Goal: Find specific page/section: Find specific page/section

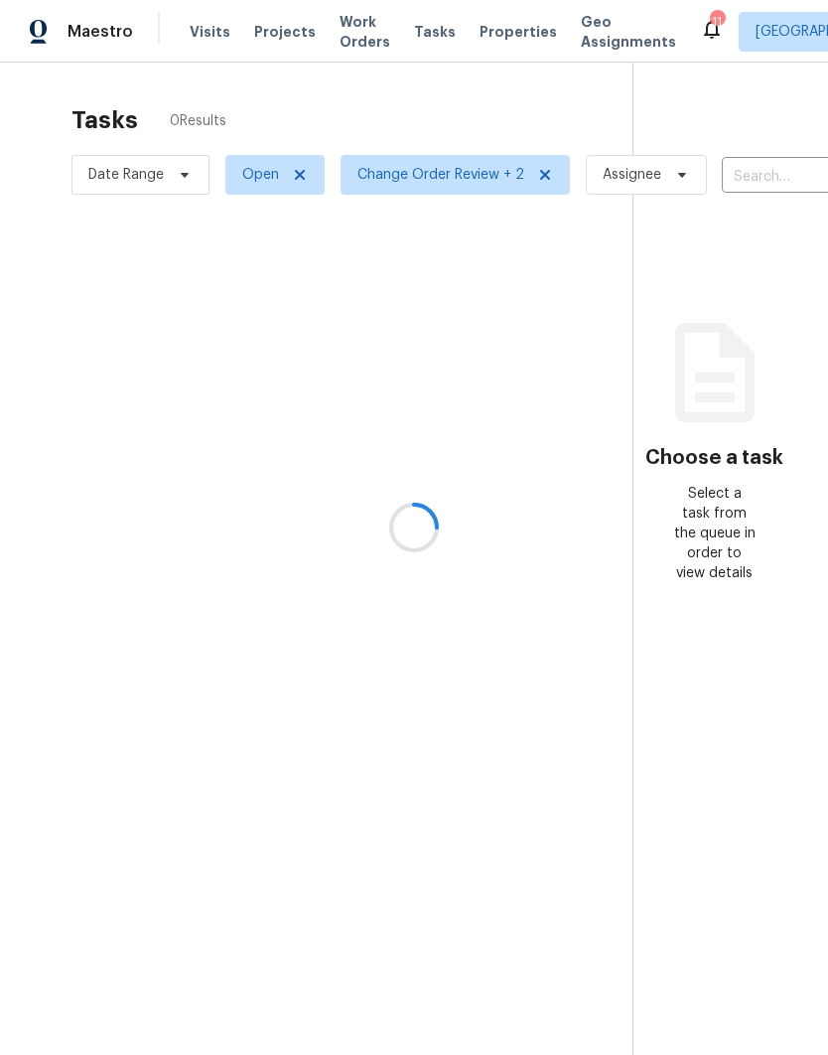
click at [472, 32] on div at bounding box center [414, 527] width 828 height 1055
click at [479, 33] on div at bounding box center [414, 527] width 828 height 1055
click at [498, 23] on span "Properties" at bounding box center [518, 32] width 77 height 20
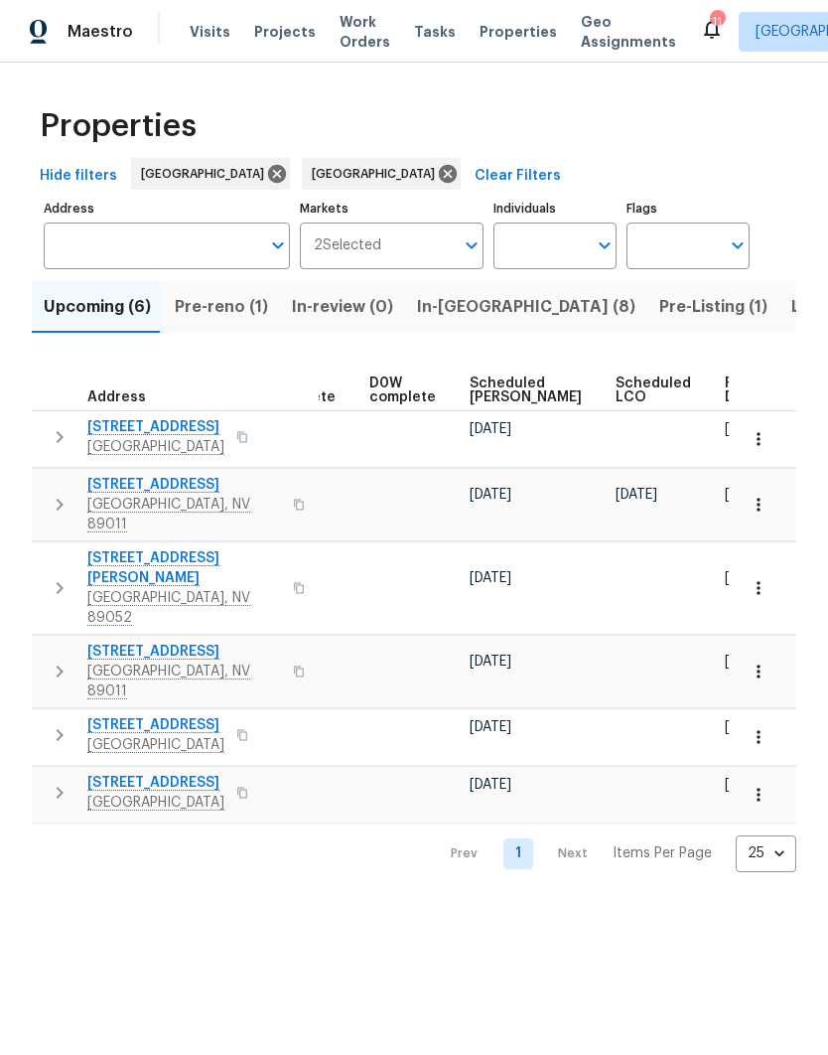
scroll to position [0, 497]
click at [791, 314] on span "Listed (47)" at bounding box center [834, 307] width 86 height 28
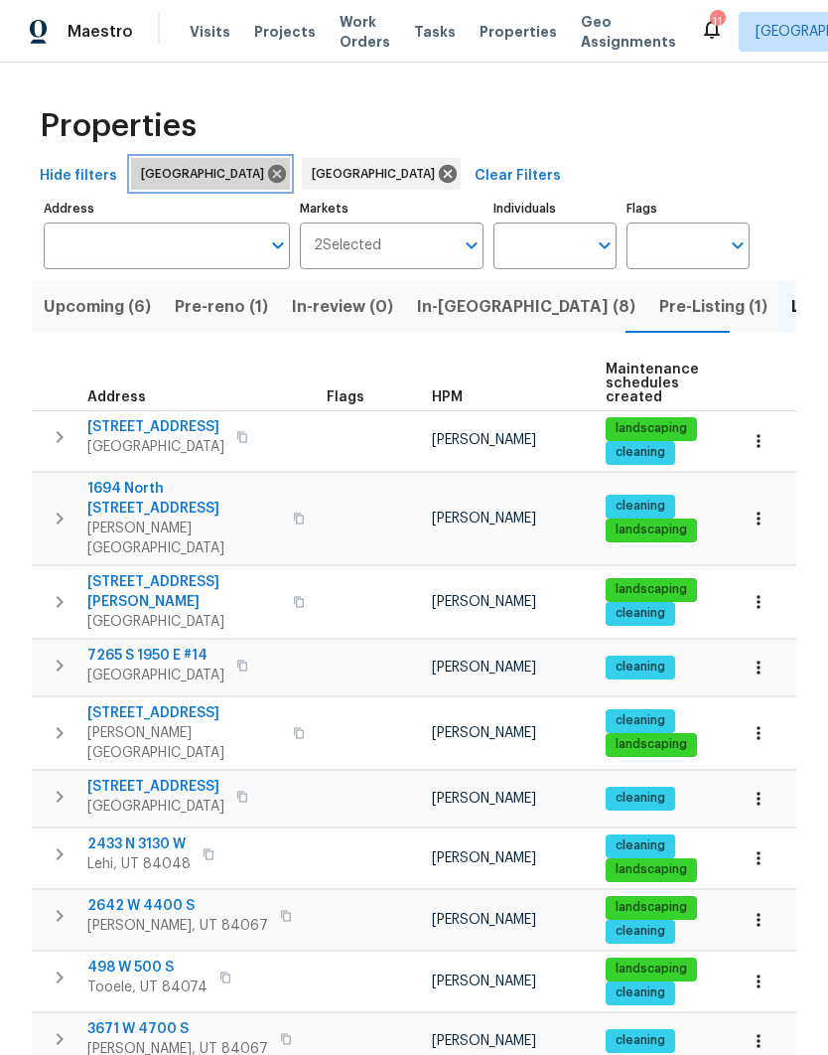
click at [266, 171] on icon at bounding box center [277, 174] width 22 height 22
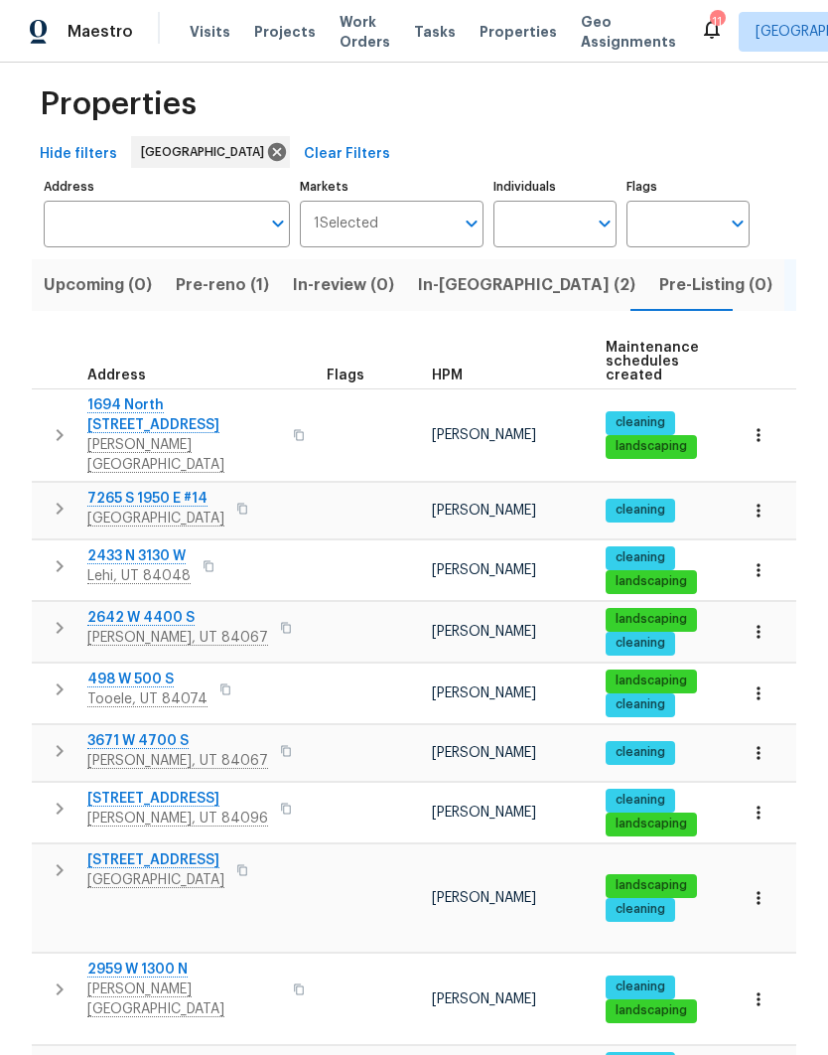
scroll to position [20, 0]
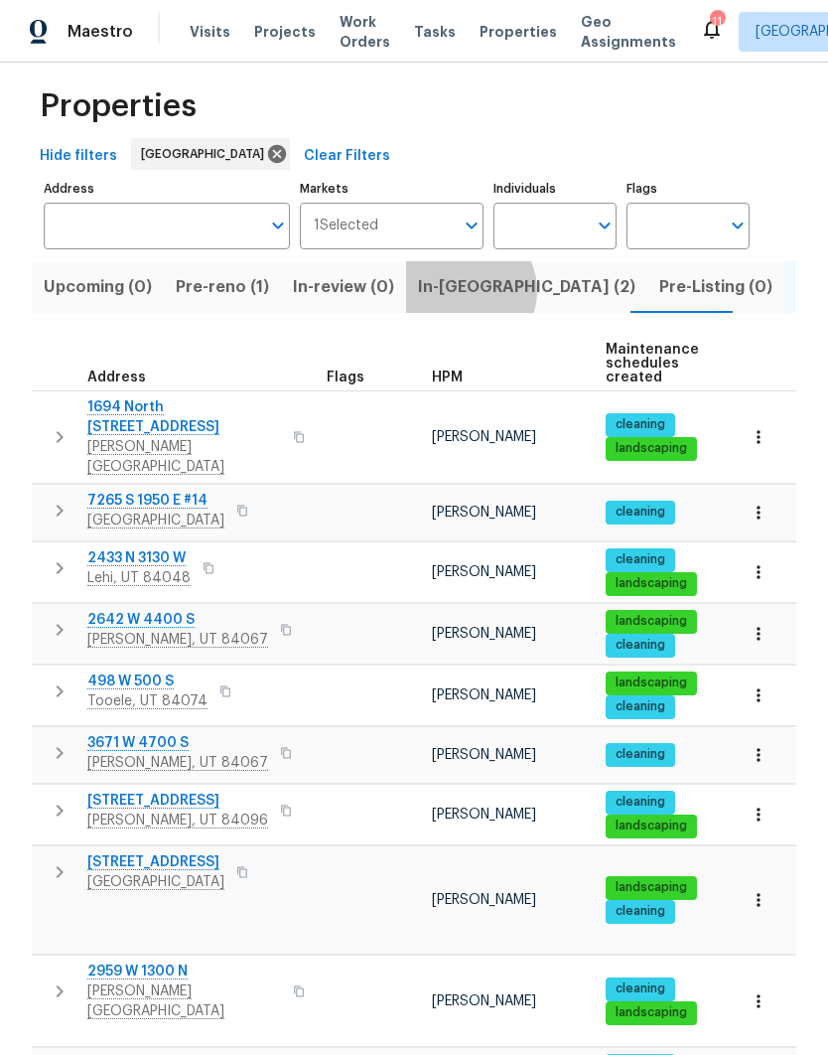
click at [457, 293] on span "In-reno (2)" at bounding box center [526, 287] width 217 height 28
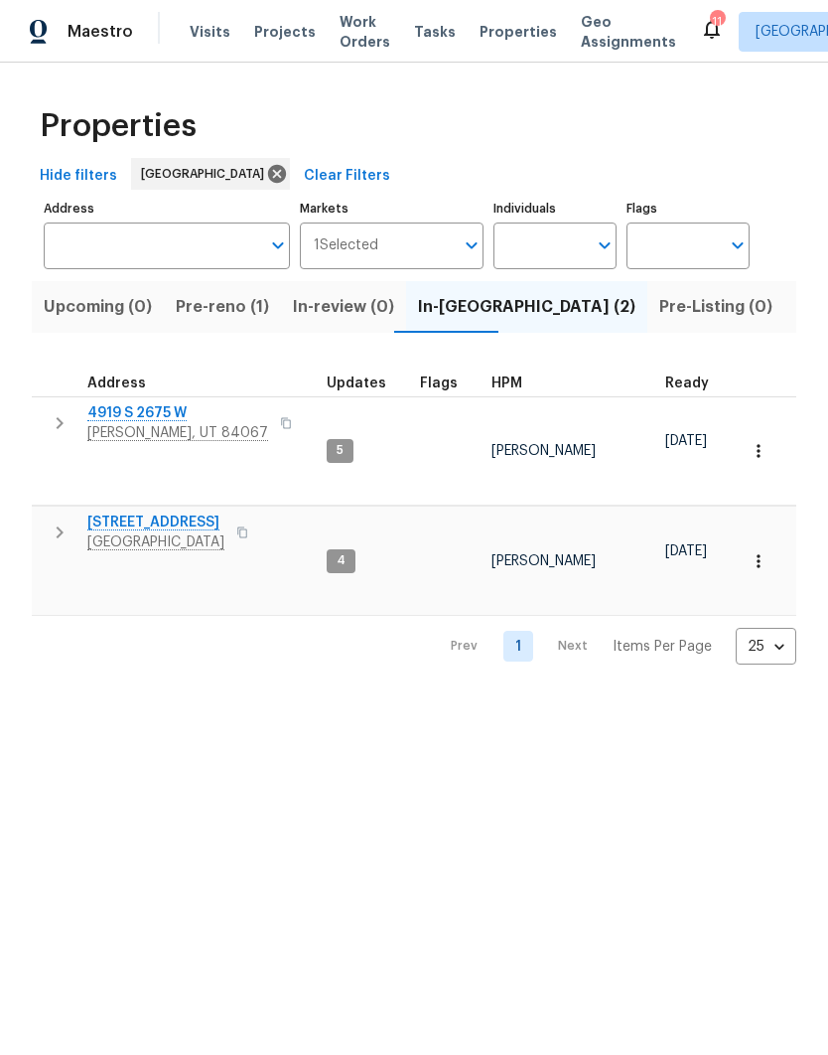
click at [233, 315] on span "Pre-reno (1)" at bounding box center [222, 307] width 93 height 28
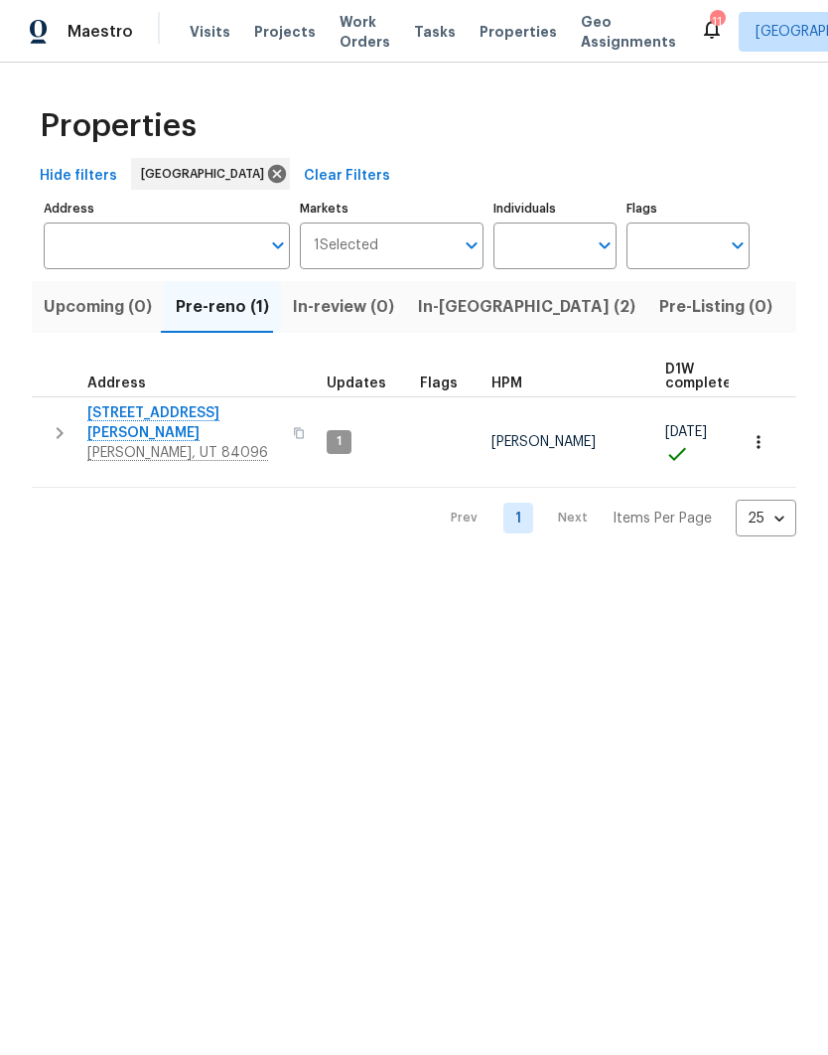
click at [175, 413] on span "[STREET_ADDRESS][PERSON_NAME]" at bounding box center [184, 423] width 194 height 40
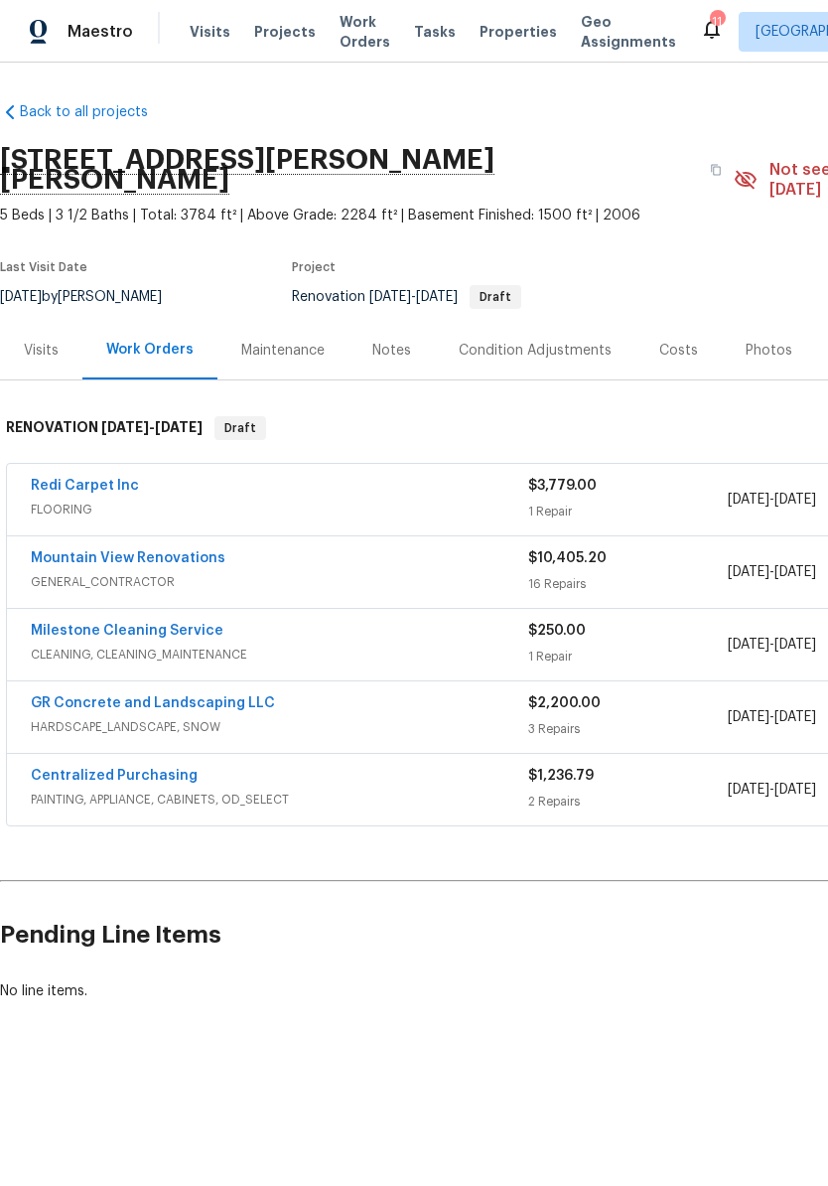
click at [210, 551] on link "Mountain View Renovations" at bounding box center [128, 558] width 195 height 14
